Goal: Task Accomplishment & Management: Manage account settings

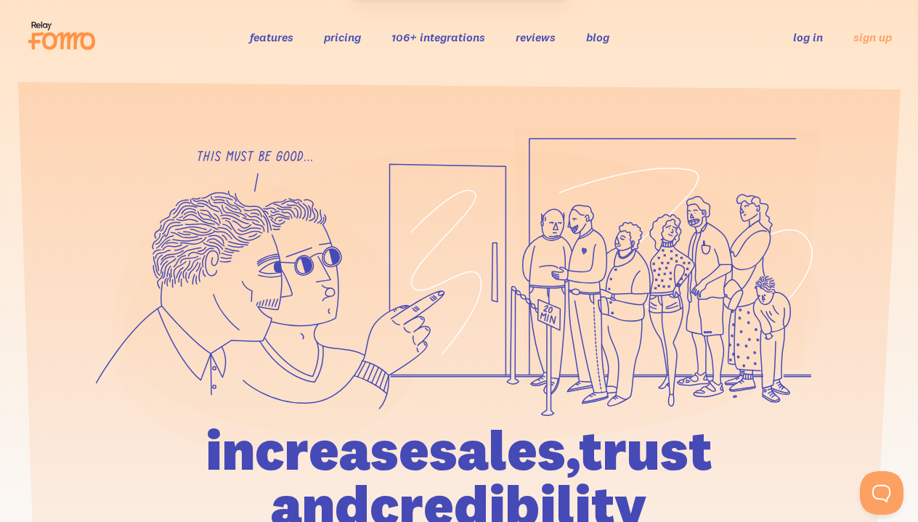
click at [812, 36] on link "log in" at bounding box center [808, 37] width 30 height 15
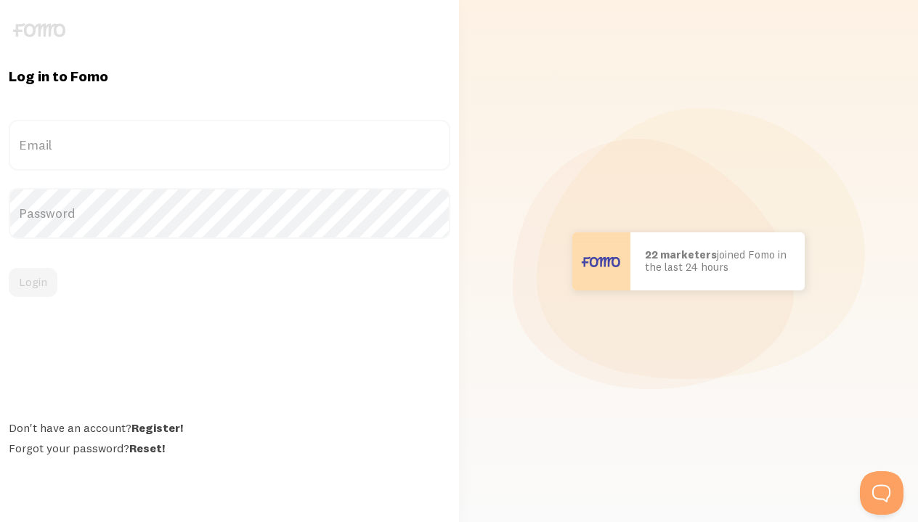
click at [63, 152] on label "Email" at bounding box center [229, 145] width 441 height 51
click at [63, 152] on input "Email" at bounding box center [229, 145] width 441 height 51
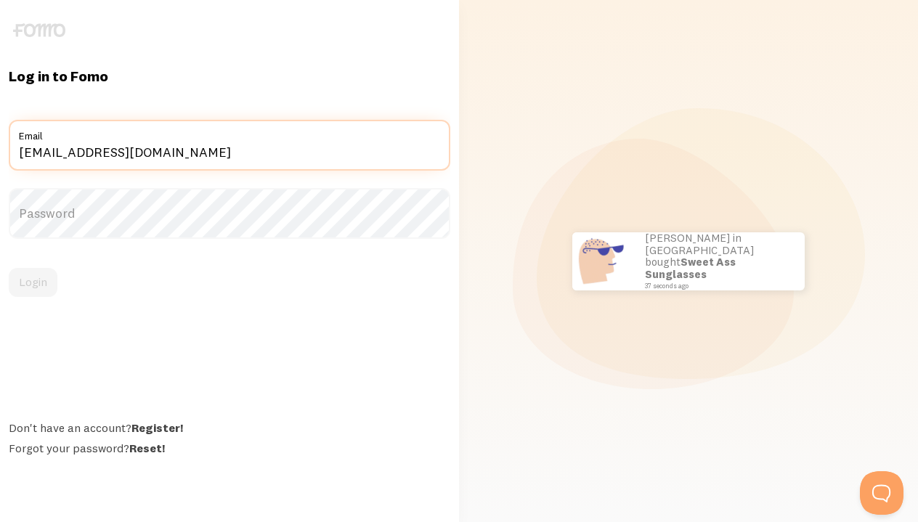
type input "[EMAIL_ADDRESS][DOMAIN_NAME]"
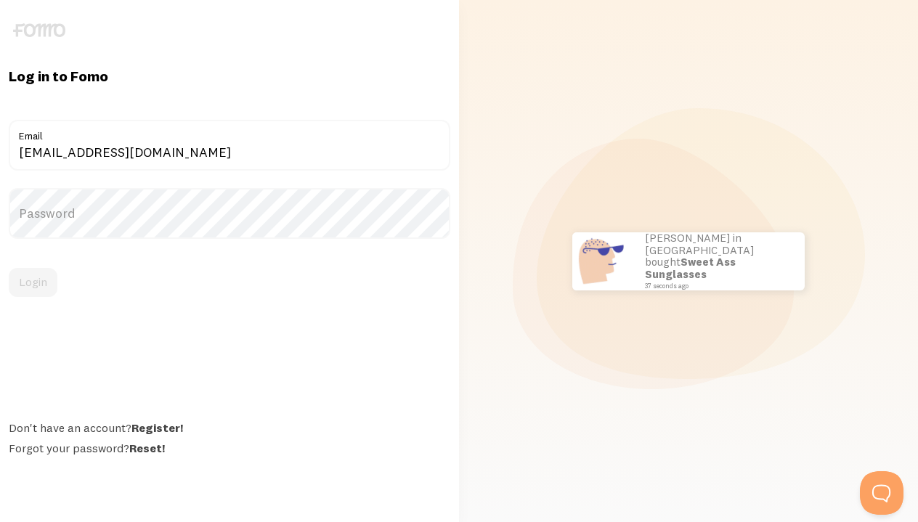
click at [151, 200] on label "Password" at bounding box center [229, 213] width 441 height 51
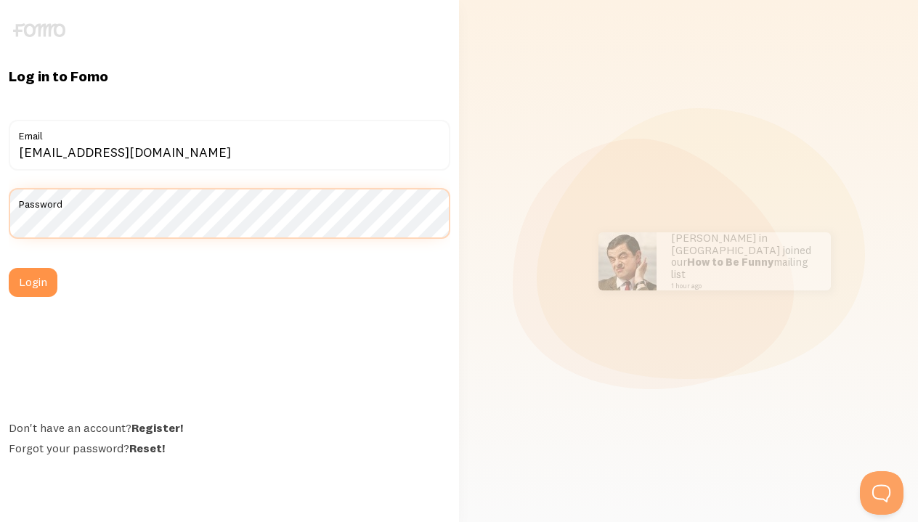
click at [33, 282] on button "Login" at bounding box center [33, 282] width 49 height 29
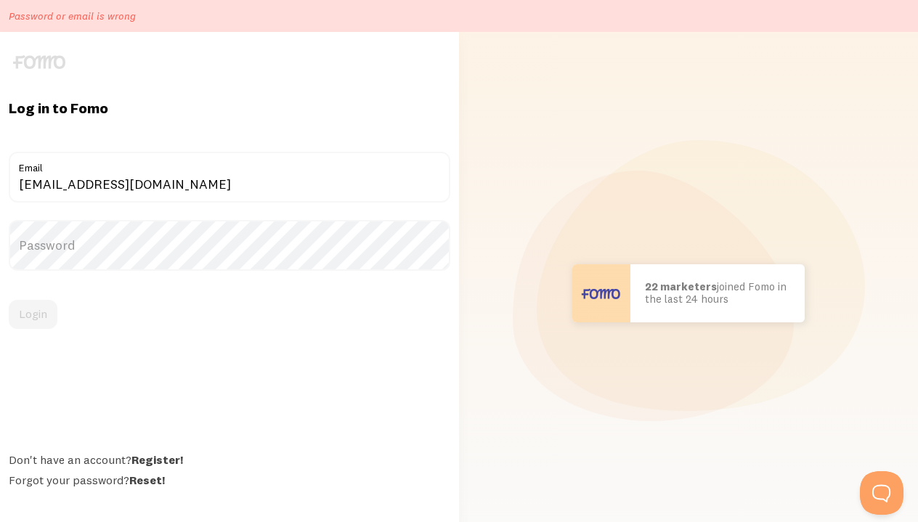
click at [107, 239] on label "Password" at bounding box center [229, 245] width 441 height 51
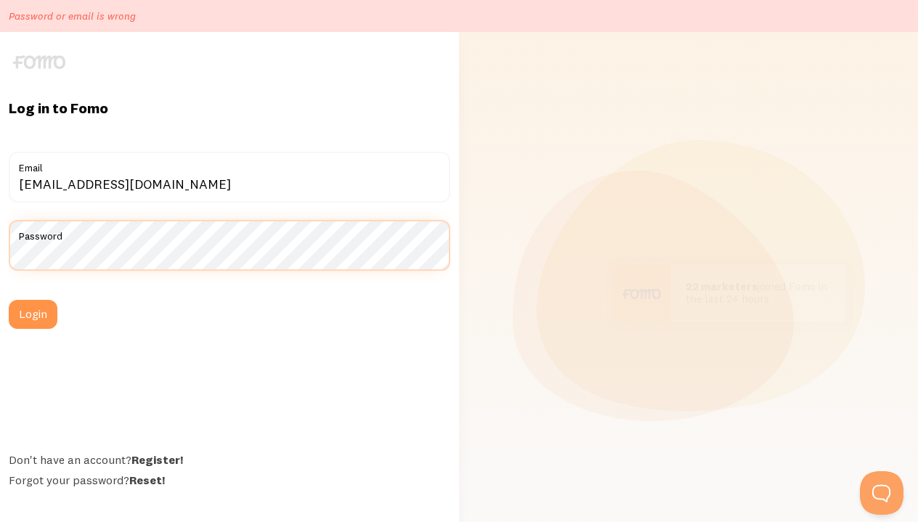
click at [33, 314] on button "Login" at bounding box center [33, 314] width 49 height 29
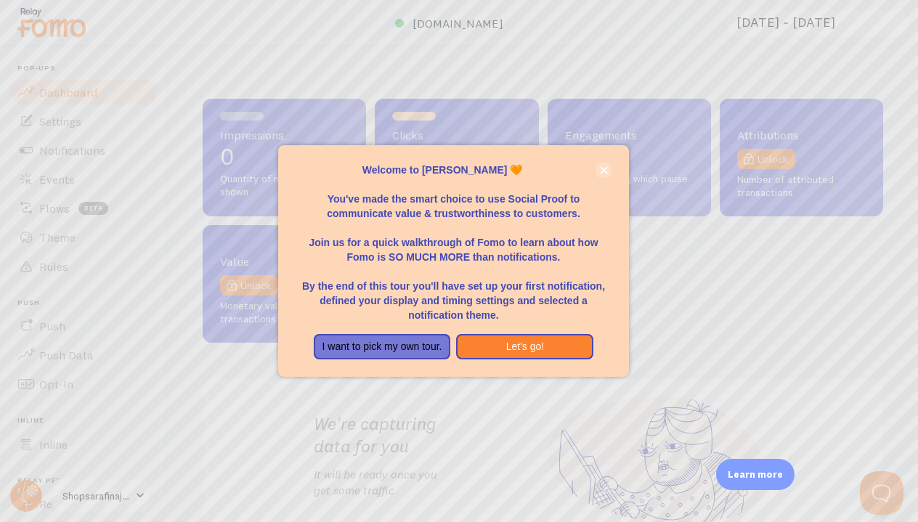
click at [609, 176] on button "close," at bounding box center [603, 170] width 15 height 15
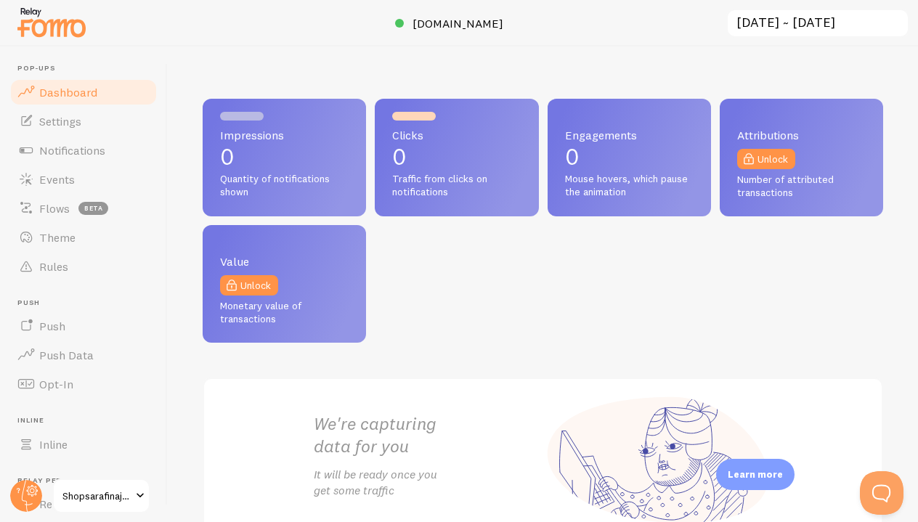
click at [518, 290] on div "Impressions 0 Quantity of notifications shown Clicks 0 Traffic from clicks on n…" at bounding box center [543, 221] width 680 height 244
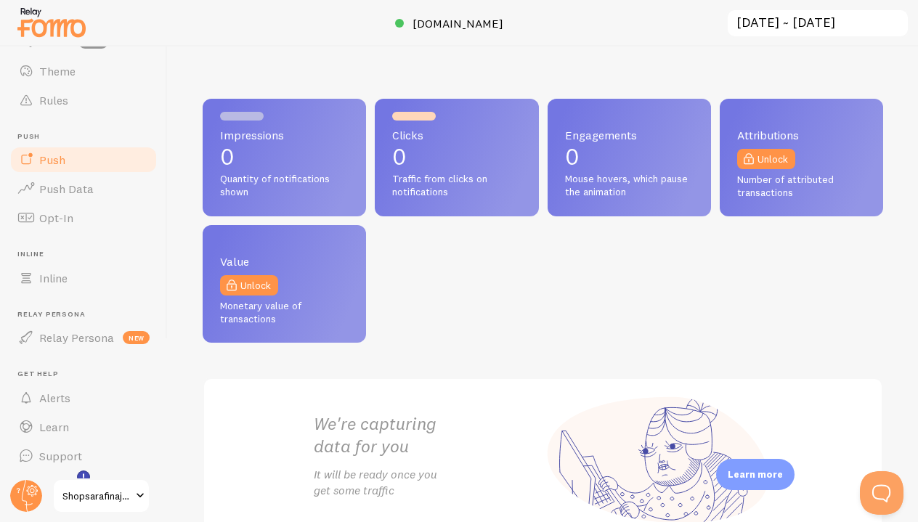
scroll to position [165, 0]
click at [99, 493] on span "Shopsarafinajewelry" at bounding box center [96, 495] width 69 height 17
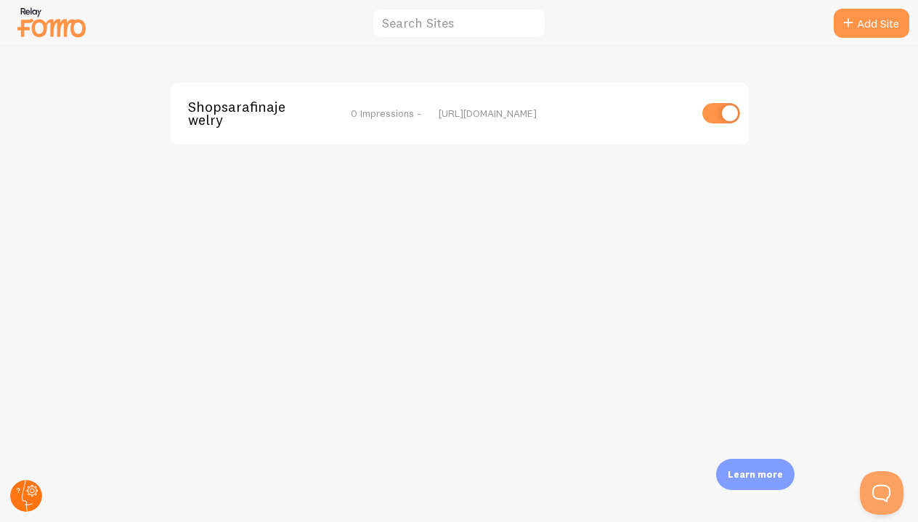
click at [28, 489] on circle at bounding box center [26, 496] width 32 height 32
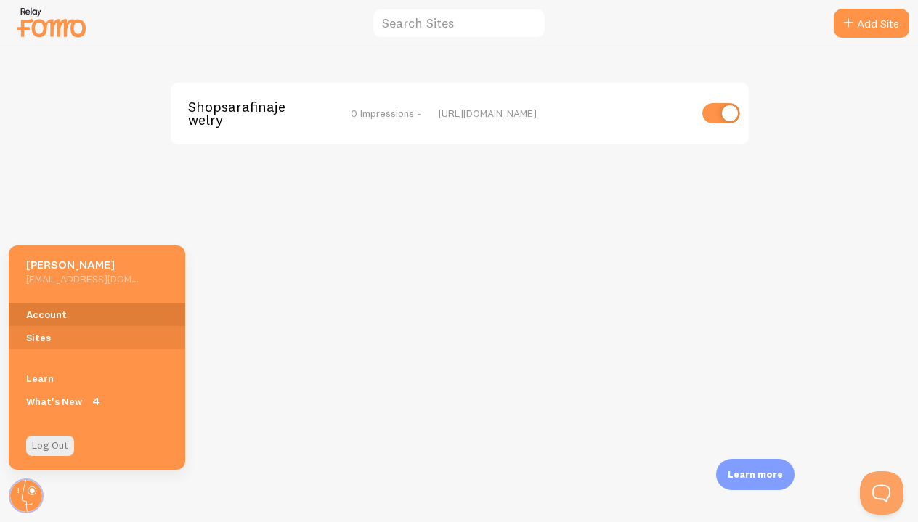
click at [70, 315] on link "Account" at bounding box center [97, 314] width 176 height 23
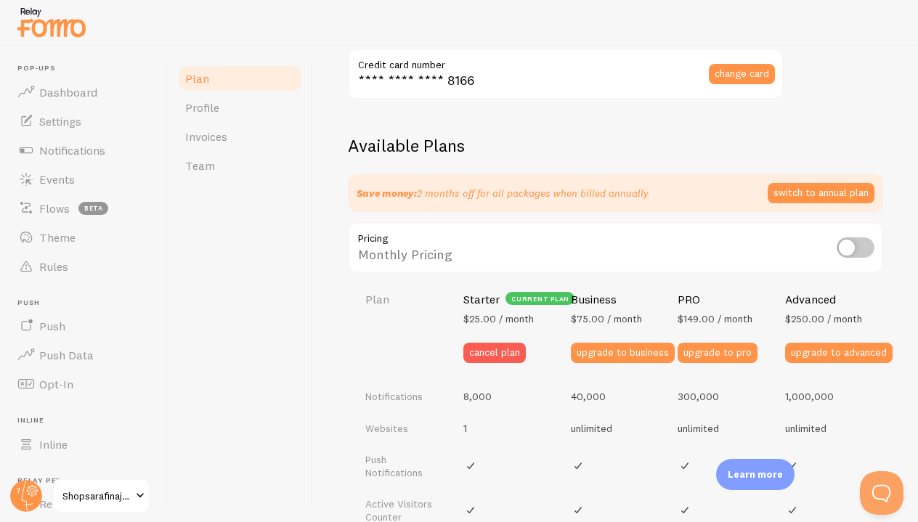
scroll to position [462, 0]
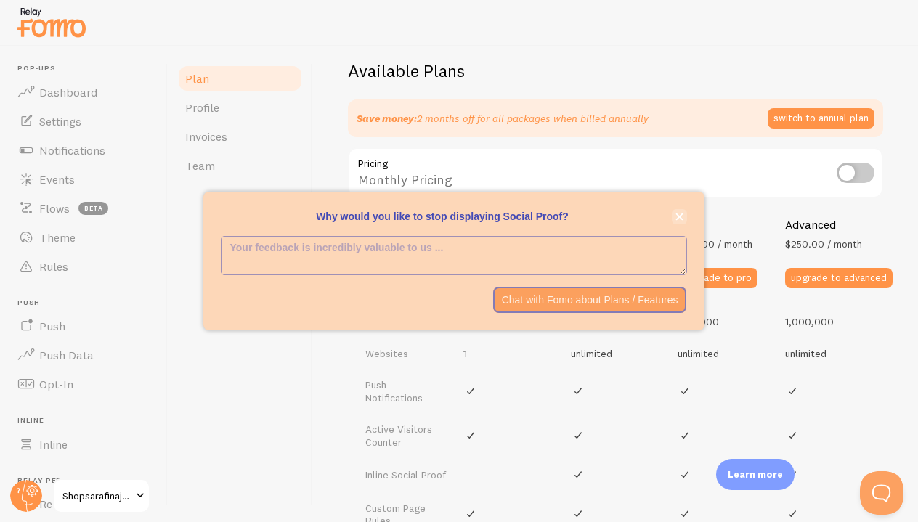
click at [677, 213] on icon "close," at bounding box center [679, 217] width 8 height 8
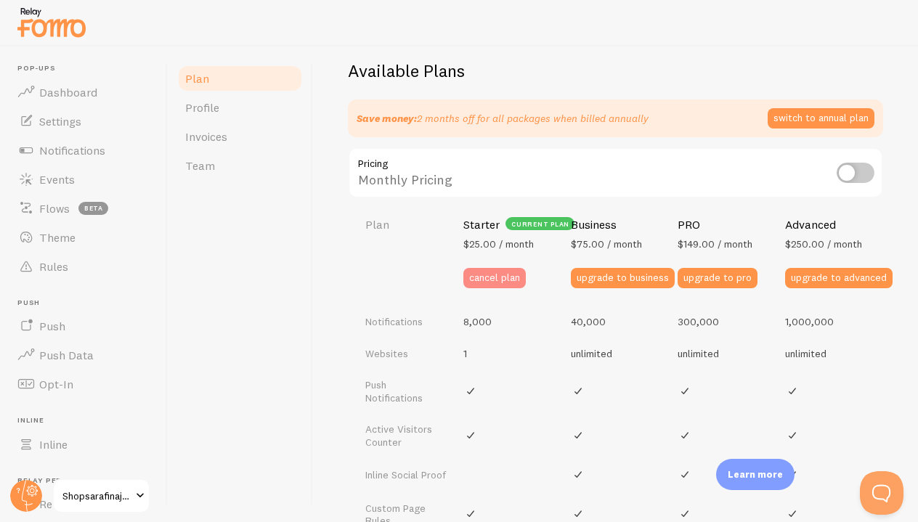
click at [494, 273] on button "cancel plan" at bounding box center [494, 278] width 62 height 20
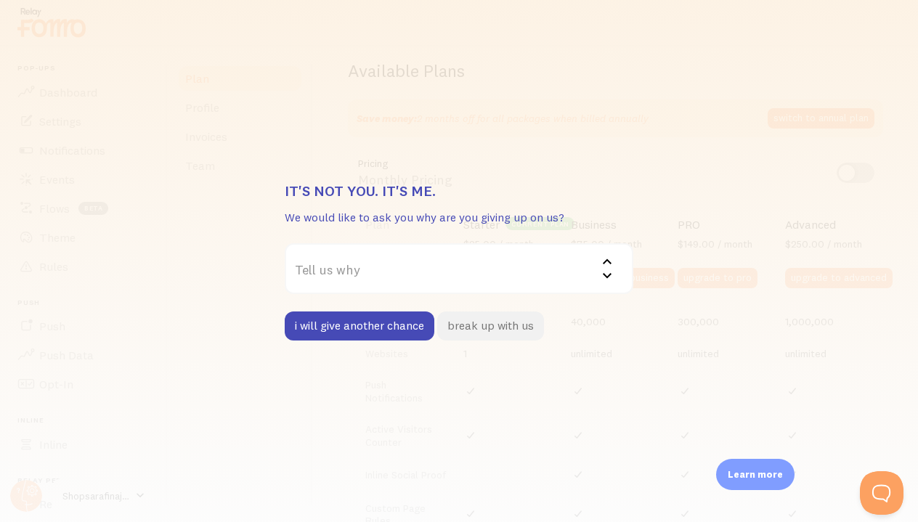
click at [469, 325] on button "break up with us" at bounding box center [490, 325] width 107 height 29
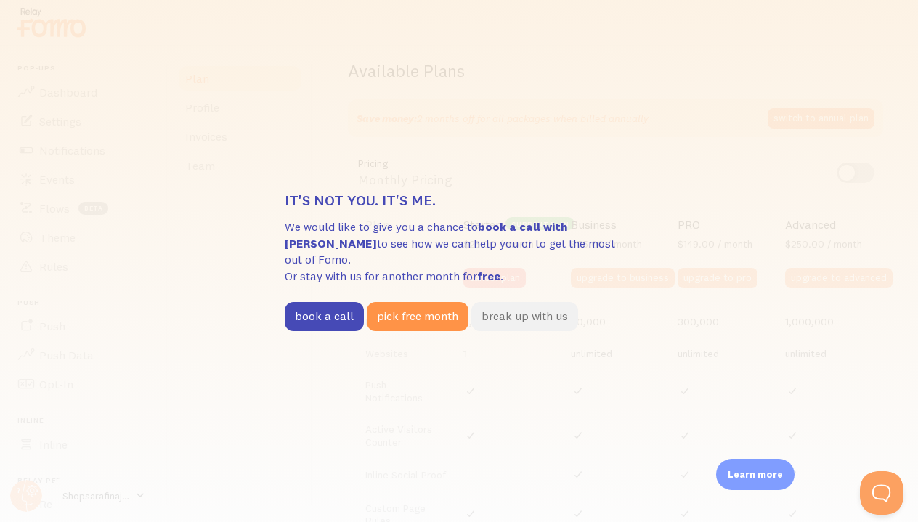
click at [526, 311] on button "break up with us" at bounding box center [524, 316] width 107 height 29
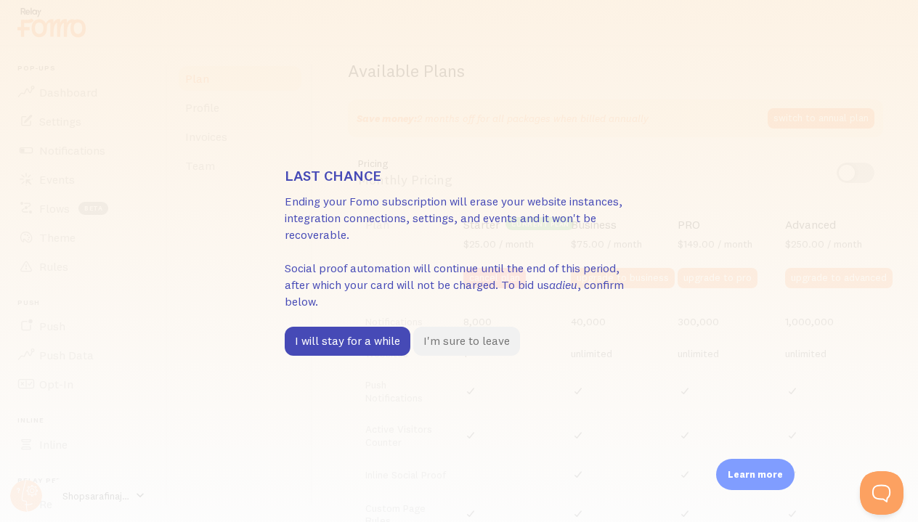
click at [487, 340] on button "I'm sure to leave" at bounding box center [466, 341] width 107 height 29
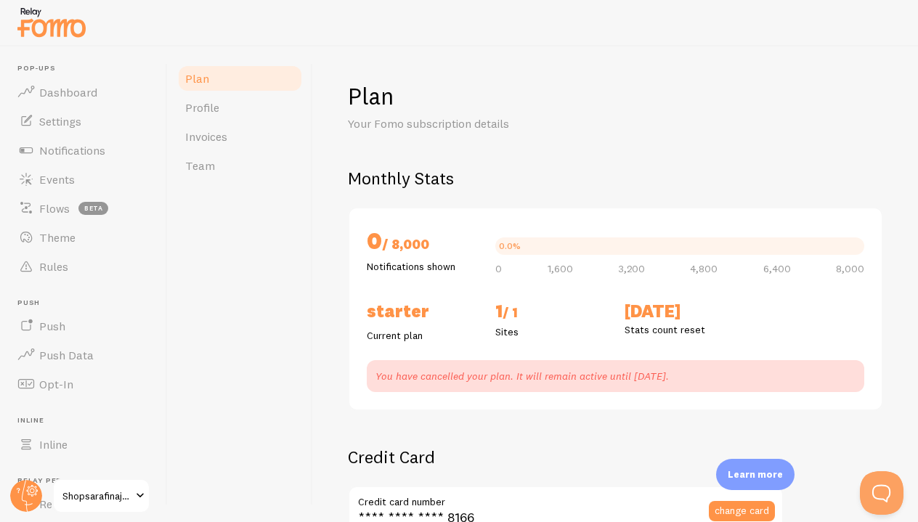
scroll to position [0, 0]
